Goal: Information Seeking & Learning: Learn about a topic

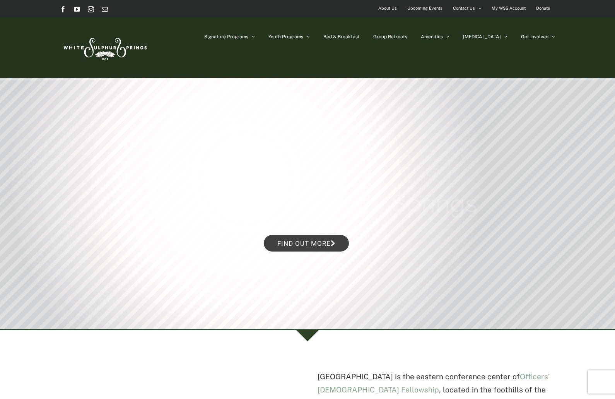
click at [421, 8] on span "Upcoming Events" at bounding box center [424, 8] width 35 height 11
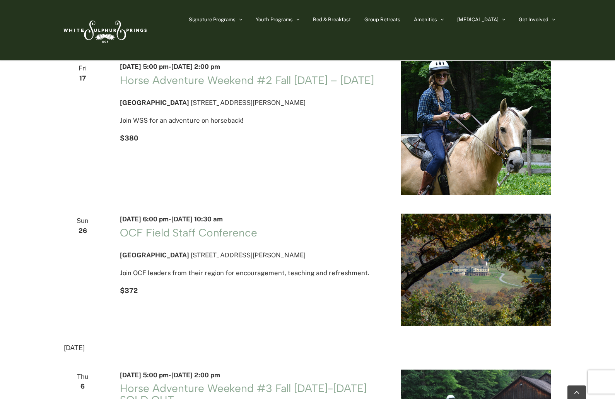
scroll to position [387, 0]
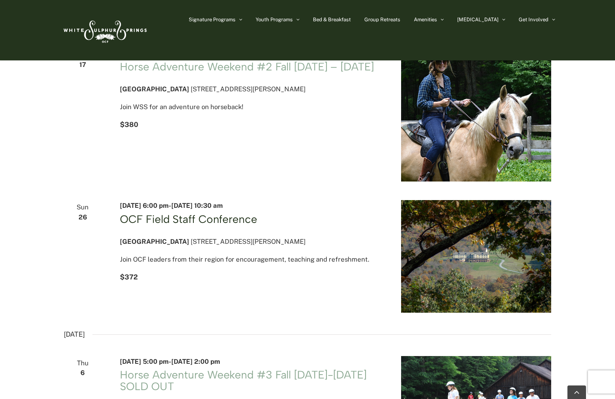
click at [210, 222] on link "OCF Field Staff Conference" at bounding box center [188, 218] width 137 height 13
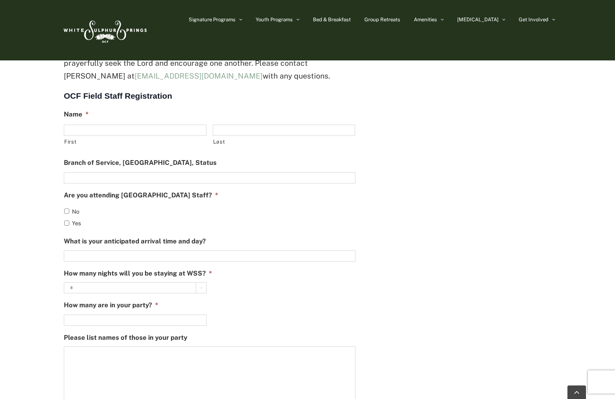
scroll to position [425, 0]
